Goal: Task Accomplishment & Management: Use online tool/utility

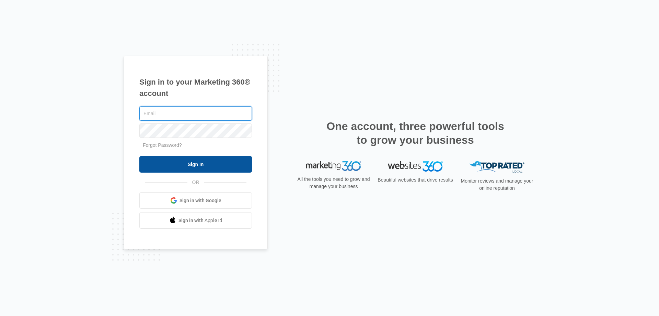
type input "[EMAIL_ADDRESS][DOMAIN_NAME]"
click at [235, 165] on input "Sign In" at bounding box center [195, 164] width 113 height 16
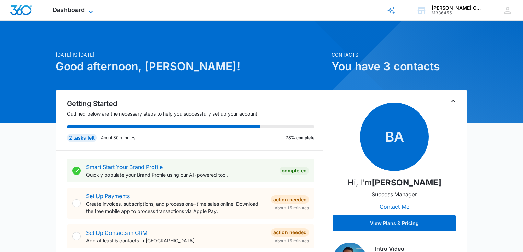
click at [92, 13] on icon at bounding box center [91, 12] width 8 height 8
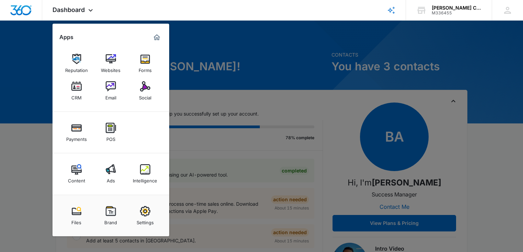
click at [283, 33] on div at bounding box center [261, 126] width 523 height 252
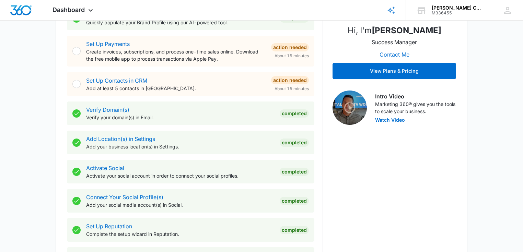
scroll to position [120, 0]
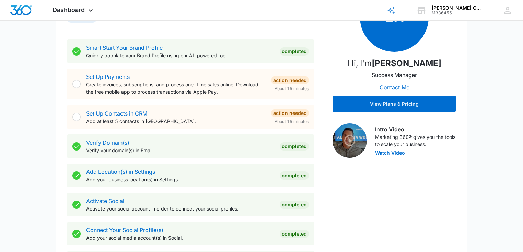
click at [365, 180] on div "BA Hi, I'm Brittany Anderson Success Manager Contact Me View Plans & Pricing In…" at bounding box center [395, 145] width 124 height 333
drag, startPoint x: 420, startPoint y: 167, endPoint x: 382, endPoint y: 155, distance: 40.0
click at [382, 155] on div "BA Hi, I'm Brittany Anderson Success Manager Contact Me View Plans & Pricing In…" at bounding box center [395, 145] width 124 height 333
click at [389, 170] on div "BA Hi, I'm Brittany Anderson Success Manager Contact Me View Plans & Pricing In…" at bounding box center [395, 145] width 124 height 333
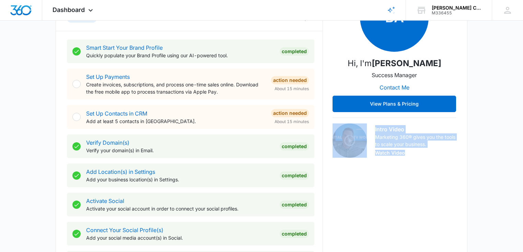
drag, startPoint x: 441, startPoint y: 165, endPoint x: 359, endPoint y: 135, distance: 87.6
click at [359, 135] on div "BA Hi, I'm Brittany Anderson Success Manager Contact Me View Plans & Pricing In…" at bounding box center [395, 145] width 124 height 333
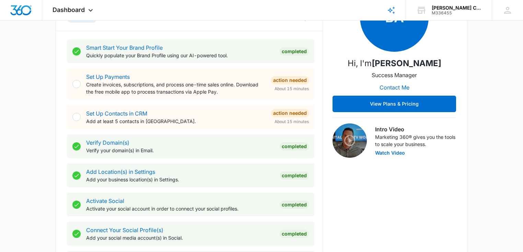
click at [406, 162] on div "BA Hi, I'm Brittany Anderson Success Manager Contact Me View Plans & Pricing In…" at bounding box center [395, 145] width 124 height 333
drag, startPoint x: 466, startPoint y: 172, endPoint x: 379, endPoint y: 146, distance: 90.6
click at [379, 146] on div "Getting Started Outlined below are the necessary steps to help you successfully…" at bounding box center [262, 144] width 412 height 349
click at [405, 160] on div "BA Hi, I'm Brittany Anderson Success Manager Contact Me View Plans & Pricing In…" at bounding box center [395, 145] width 124 height 333
drag, startPoint x: 458, startPoint y: 157, endPoint x: 390, endPoint y: 139, distance: 71.1
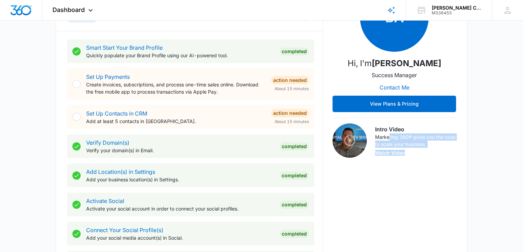
click at [390, 139] on div "Getting Started Outlined below are the necessary steps to help you successfully…" at bounding box center [262, 144] width 412 height 349
click at [412, 153] on div "Intro Video Marketing 360® gives you the tools to scale your business. Watch Vi…" at bounding box center [415, 140] width 81 height 31
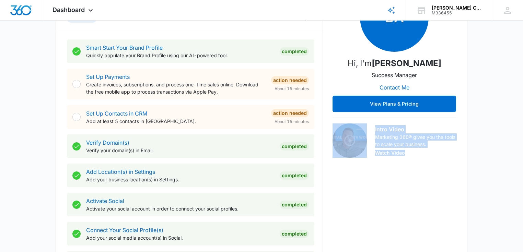
drag, startPoint x: 446, startPoint y: 159, endPoint x: 361, endPoint y: 136, distance: 88.6
click at [361, 136] on div "BA Hi, I'm Brittany Anderson Success Manager Contact Me View Plans & Pricing In…" at bounding box center [395, 145] width 124 height 333
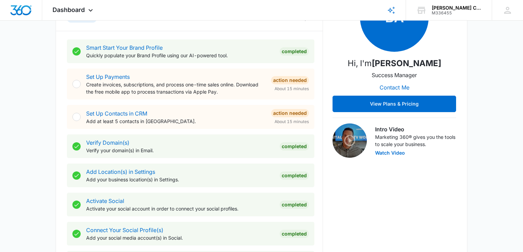
click at [422, 162] on div "BA Hi, I'm Brittany Anderson Success Manager Contact Me View Plans & Pricing In…" at bounding box center [395, 145] width 124 height 333
drag, startPoint x: 453, startPoint y: 170, endPoint x: 385, endPoint y: 131, distance: 78.6
click at [385, 131] on div "BA Hi, I'm Brittany Anderson Success Manager Contact Me View Plans & Pricing In…" at bounding box center [395, 145] width 124 height 333
click at [412, 154] on div "Intro Video Marketing 360® gives you the tools to scale your business. Watch Vi…" at bounding box center [415, 140] width 81 height 31
click at [58, 118] on div "Getting Started Outlined below are the necessary steps to help you successfully…" at bounding box center [262, 144] width 412 height 349
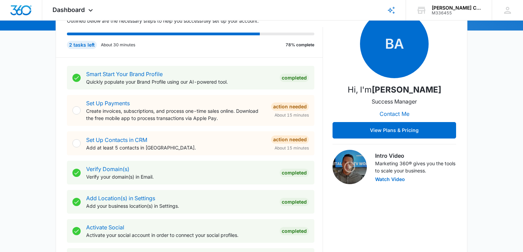
scroll to position [95, 0]
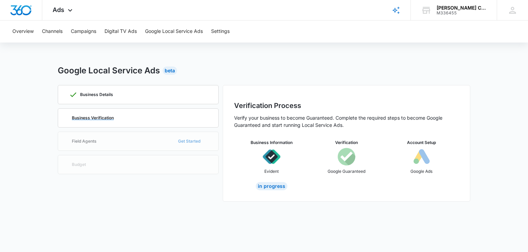
click at [109, 121] on div "Business Verification" at bounding box center [138, 118] width 138 height 19
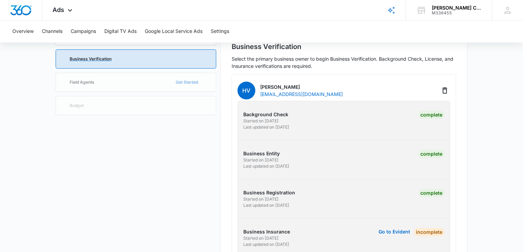
scroll to position [89, 0]
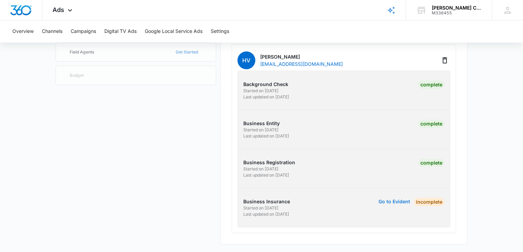
click at [391, 200] on button "Go to Evident" at bounding box center [395, 202] width 32 height 5
